Goal: Transaction & Acquisition: Purchase product/service

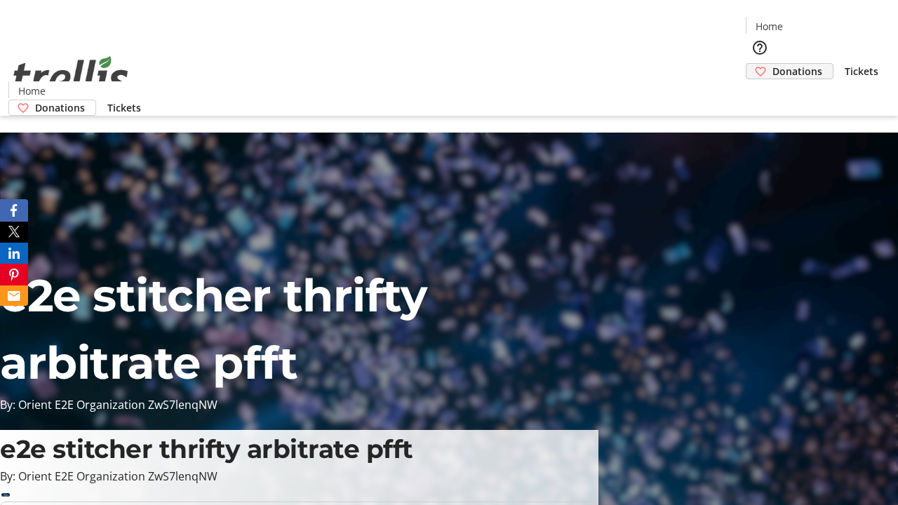
click at [772, 64] on span "Donations" at bounding box center [797, 71] width 50 height 15
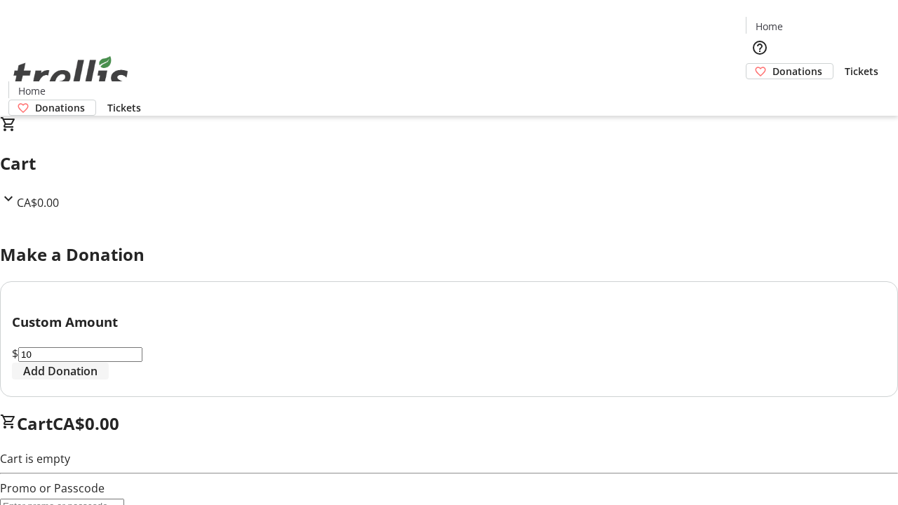
click at [97, 379] on span "Add Donation" at bounding box center [60, 371] width 74 height 17
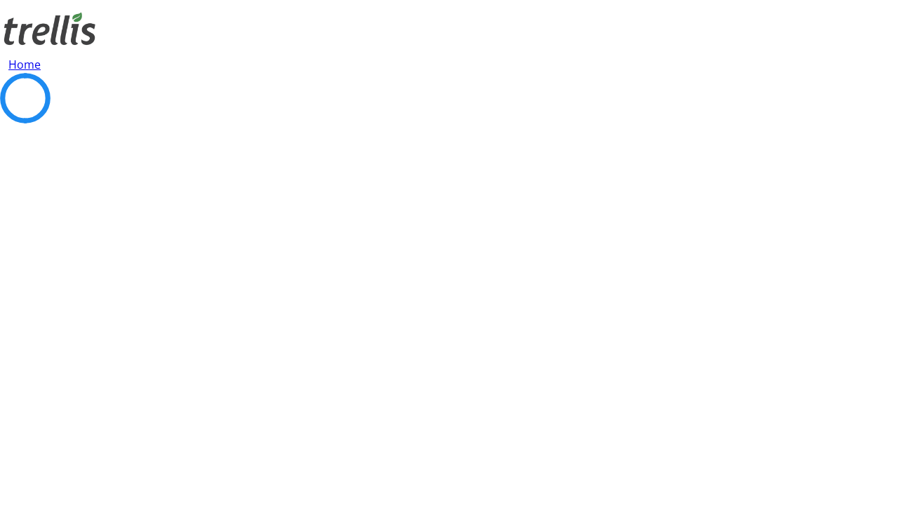
select select "CA"
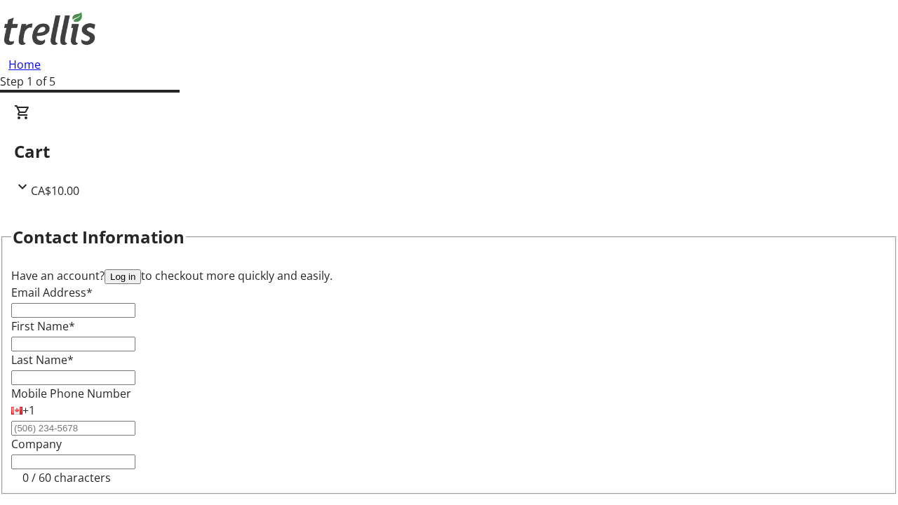
click at [141, 269] on button "Log in" at bounding box center [123, 276] width 36 height 15
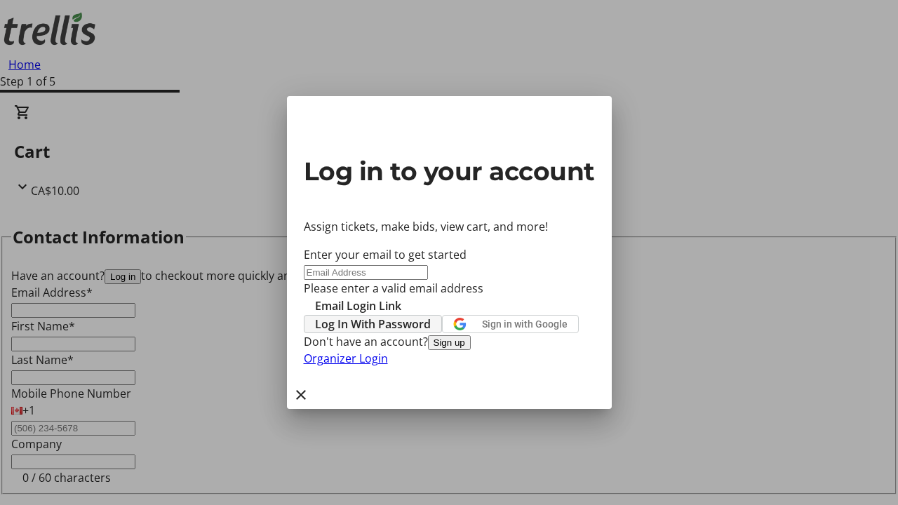
click at [431, 316] on span "Log In With Password" at bounding box center [373, 324] width 116 height 17
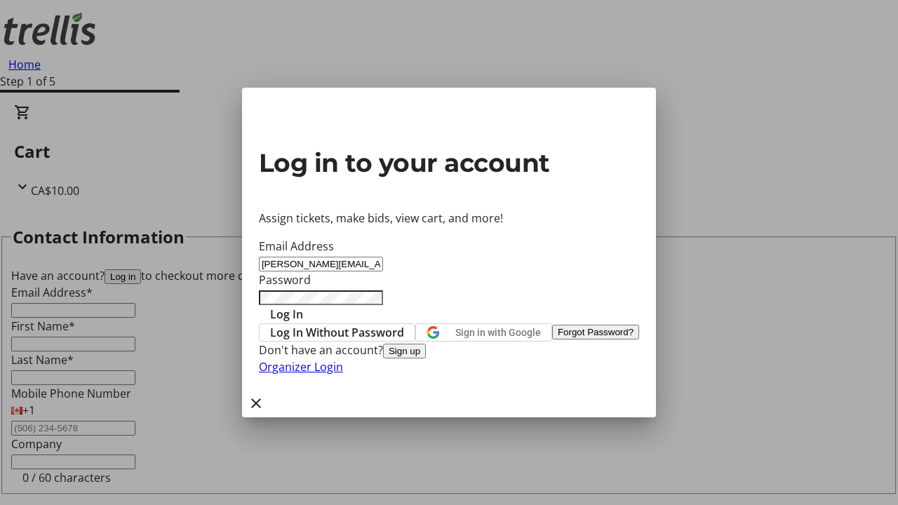
type input "[PERSON_NAME][EMAIL_ADDRESS][DOMAIN_NAME]"
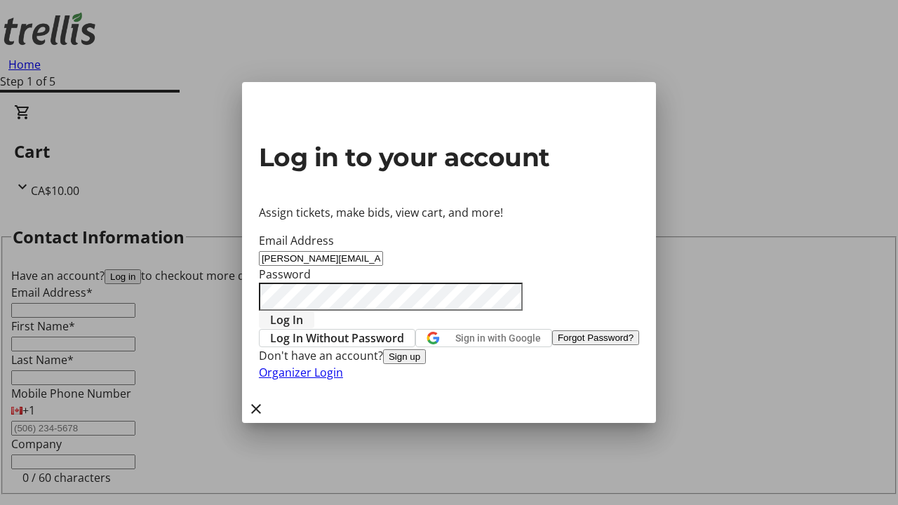
click at [303, 311] on span "Log In" at bounding box center [286, 319] width 33 height 17
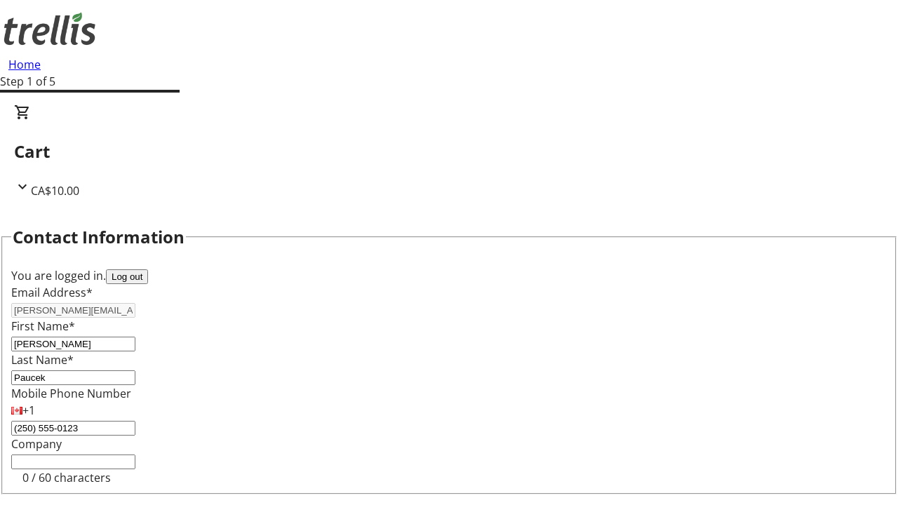
select select "CA"
select select "BC"
type input "V1Y 0C2"
